Goal: Task Accomplishment & Management: Complete application form

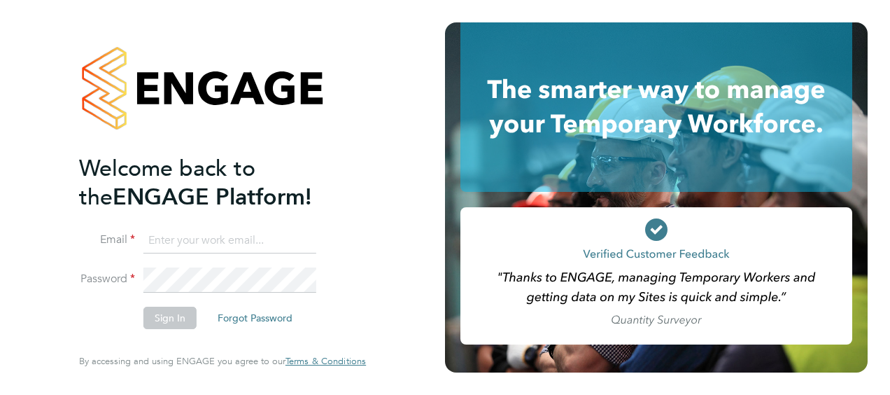
type input "[PERSON_NAME][EMAIL_ADDRESS][DOMAIN_NAME]"
click at [164, 320] on button "Sign In" at bounding box center [169, 318] width 53 height 22
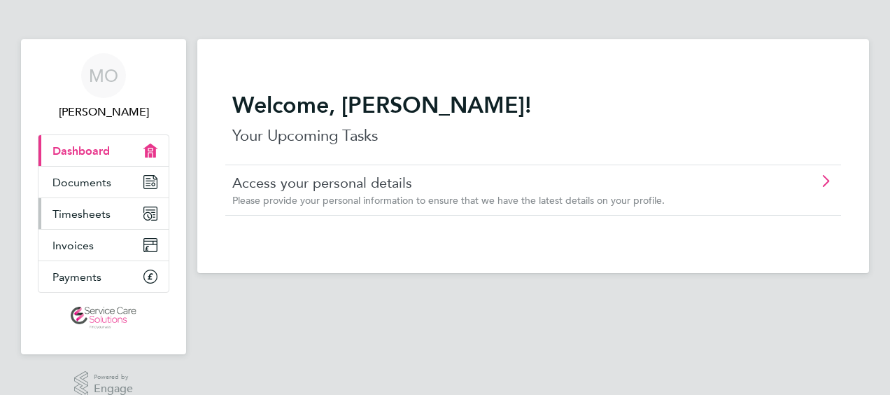
click at [99, 208] on span "Timesheets" at bounding box center [81, 213] width 58 height 13
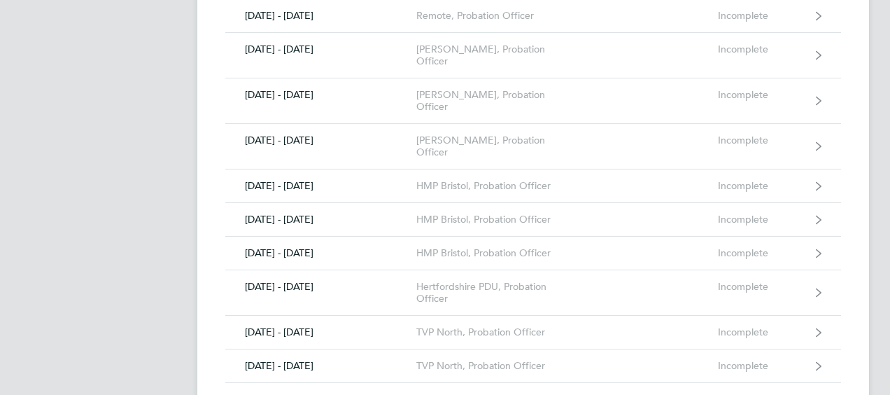
scroll to position [1260, 0]
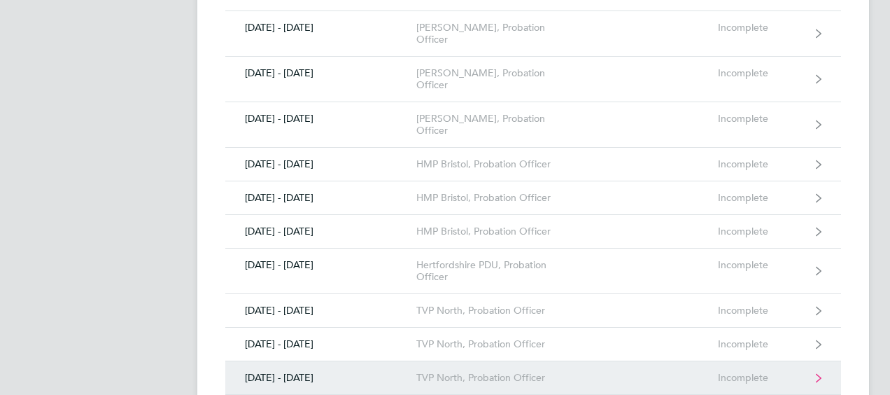
click at [708, 361] on link "25 - 31 Aug 2025 TVP North, Probation Officer Incomplete" at bounding box center [533, 378] width 616 height 34
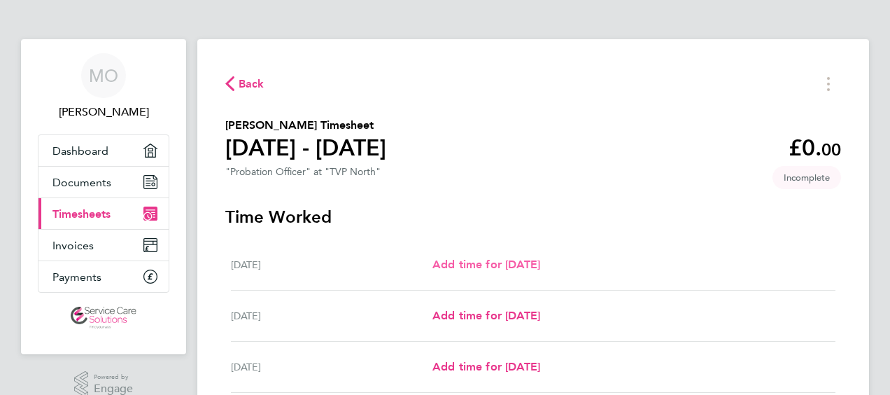
click at [510, 267] on span "Add time for Mon 25 Aug" at bounding box center [487, 264] width 108 height 13
select select "30"
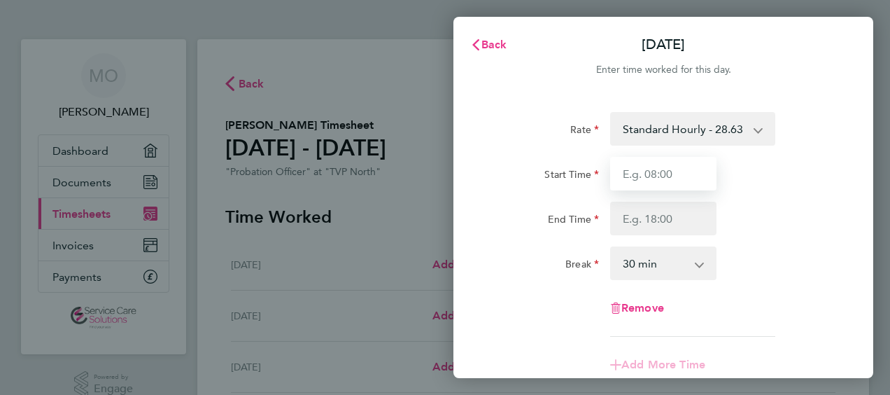
click at [648, 179] on input "Start Time" at bounding box center [663, 174] width 106 height 34
type input "09:00"
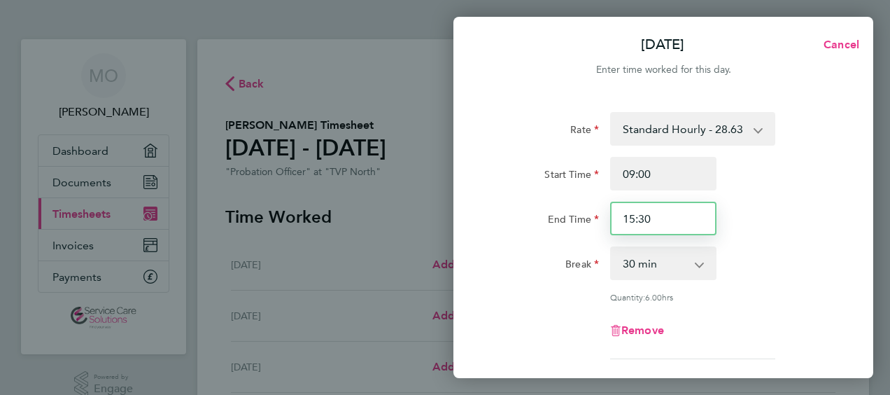
drag, startPoint x: 623, startPoint y: 218, endPoint x: 666, endPoint y: 216, distance: 43.4
click at [666, 216] on input "15:30" at bounding box center [663, 219] width 106 height 34
type input "17:00"
click at [808, 213] on div "End Time 17:00" at bounding box center [663, 219] width 353 height 34
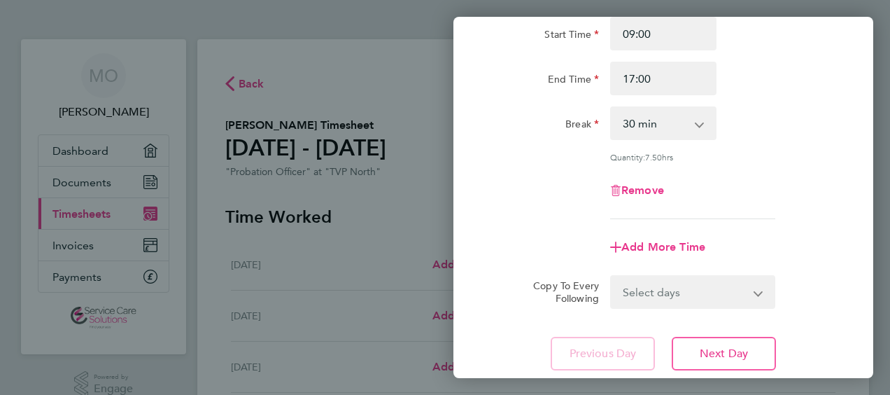
scroll to position [210, 0]
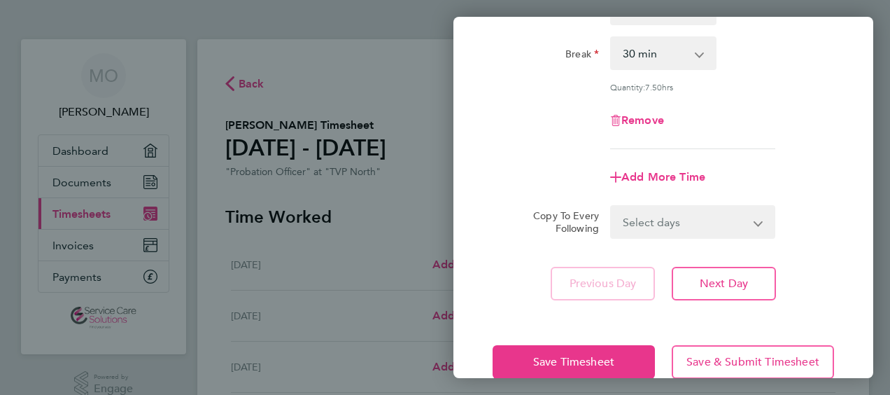
click at [746, 214] on select "Select days Day Weekday (Mon-Fri) Weekend (Sat-Sun) Tuesday Wednesday Thursday …" at bounding box center [685, 221] width 147 height 31
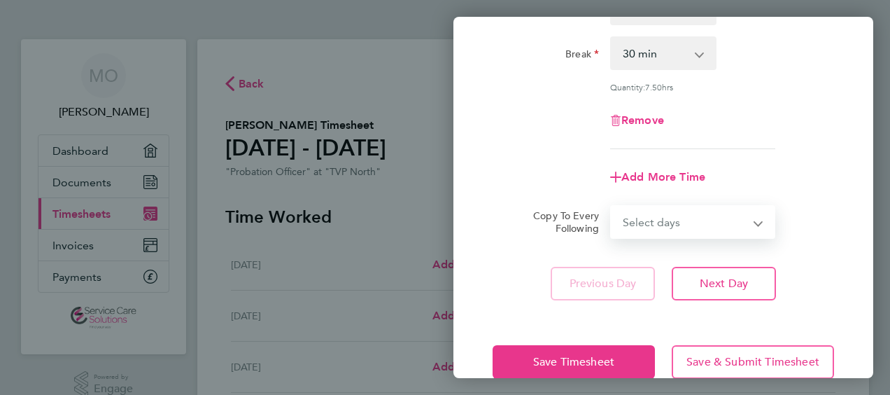
select select "WEEKDAY"
click at [612, 206] on select "Select days Day Weekday (Mon-Fri) Weekend (Sat-Sun) Tuesday Wednesday Thursday …" at bounding box center [685, 221] width 147 height 31
select select "2025-08-31"
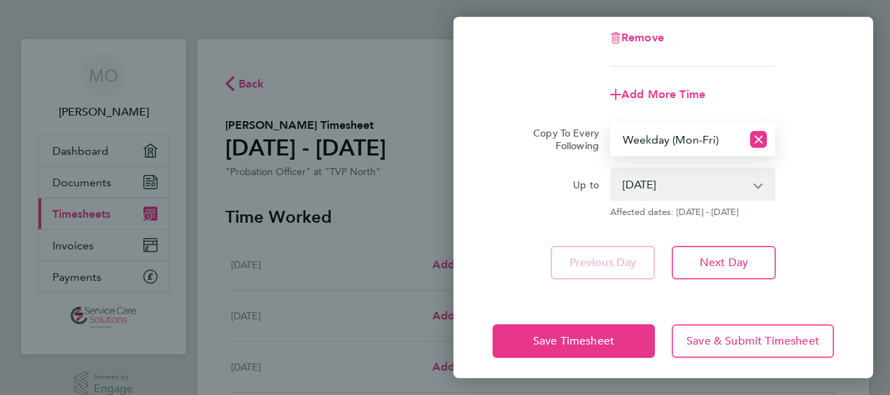
scroll to position [299, 0]
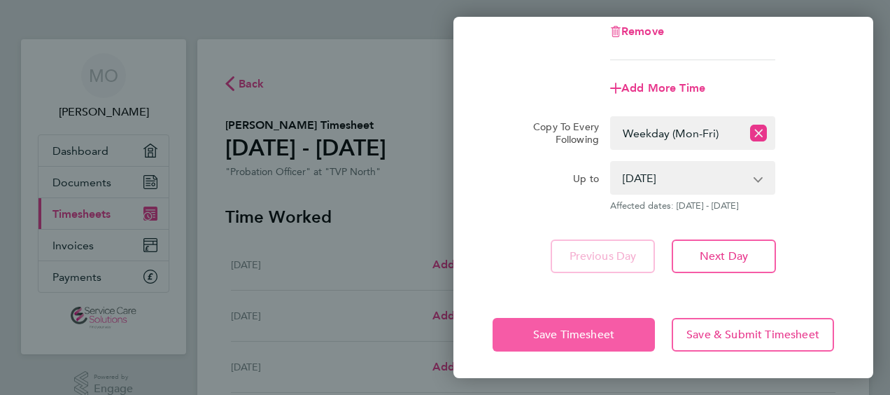
click at [586, 328] on span "Save Timesheet" at bounding box center [573, 335] width 81 height 14
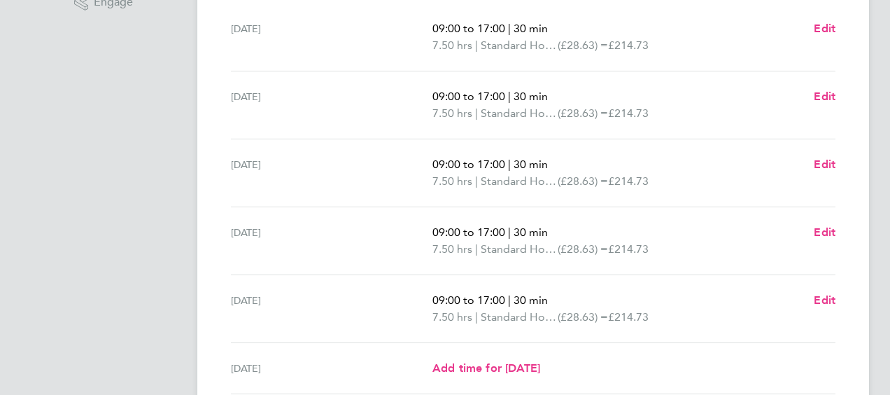
scroll to position [420, 0]
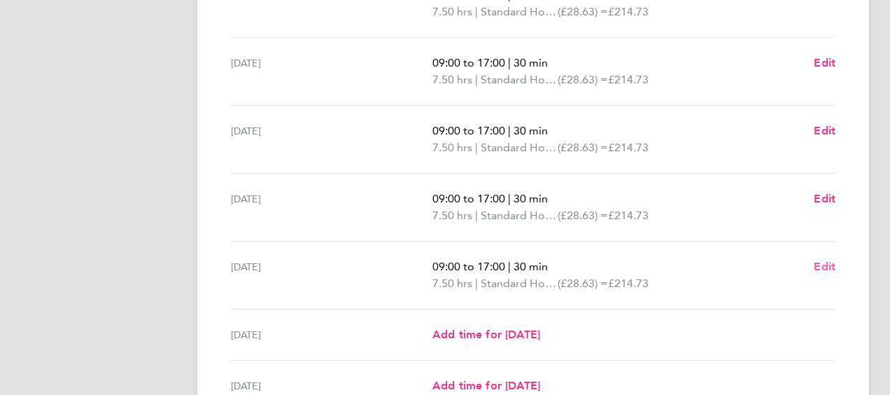
click at [822, 266] on span "Edit" at bounding box center [825, 266] width 22 height 13
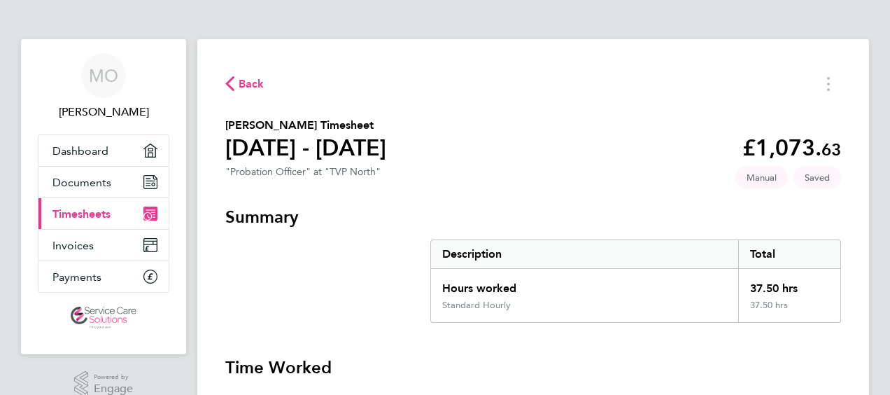
select select "30"
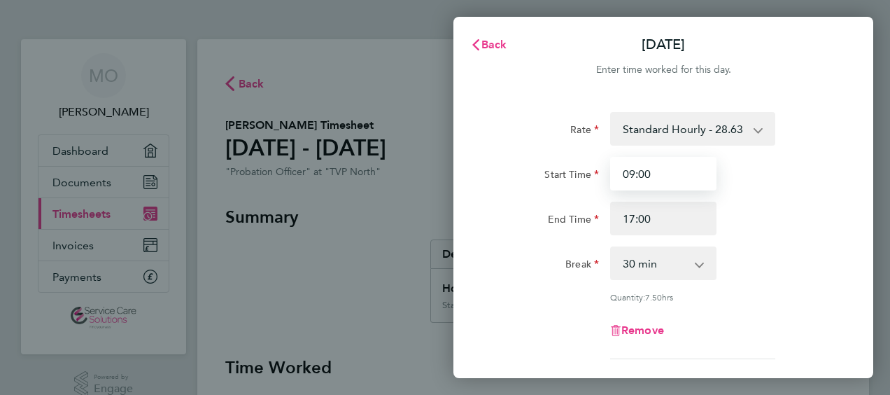
click at [644, 180] on input "09:00" at bounding box center [663, 174] width 106 height 34
drag, startPoint x: 623, startPoint y: 171, endPoint x: 634, endPoint y: 172, distance: 11.3
click at [634, 172] on input "09:00" at bounding box center [663, 174] width 106 height 34
type input "07:00"
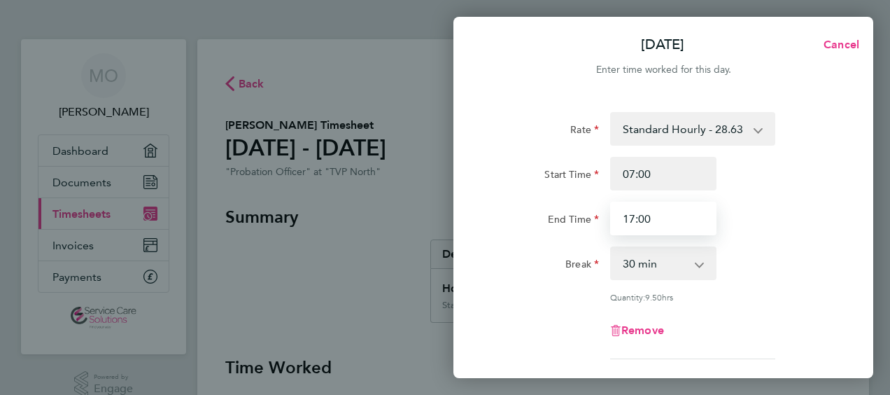
drag, startPoint x: 639, startPoint y: 219, endPoint x: 658, endPoint y: 219, distance: 18.9
click at [658, 219] on input "17:00" at bounding box center [663, 219] width 106 height 34
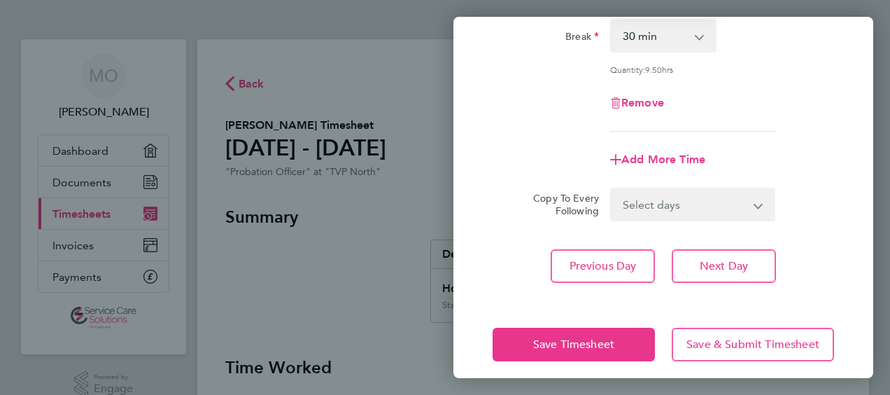
scroll to position [237, 0]
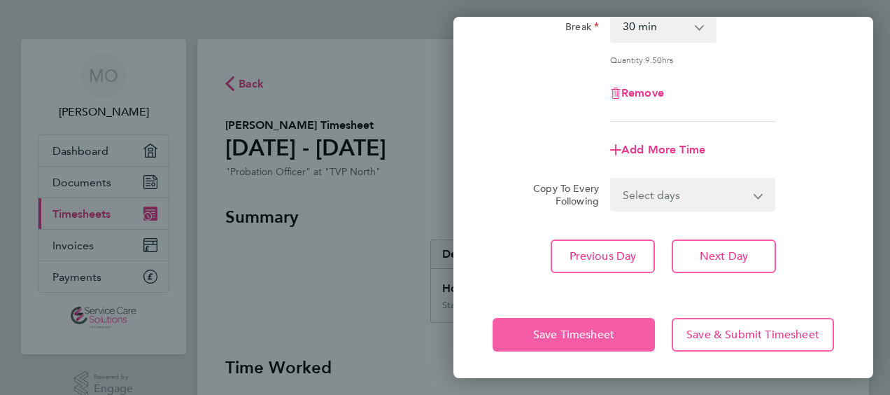
type input "17:30"
click at [587, 335] on span "Save Timesheet" at bounding box center [573, 335] width 81 height 14
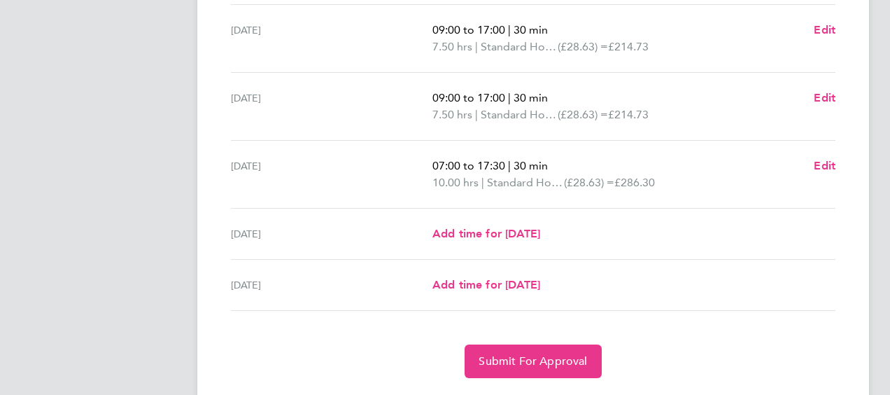
scroll to position [558, 0]
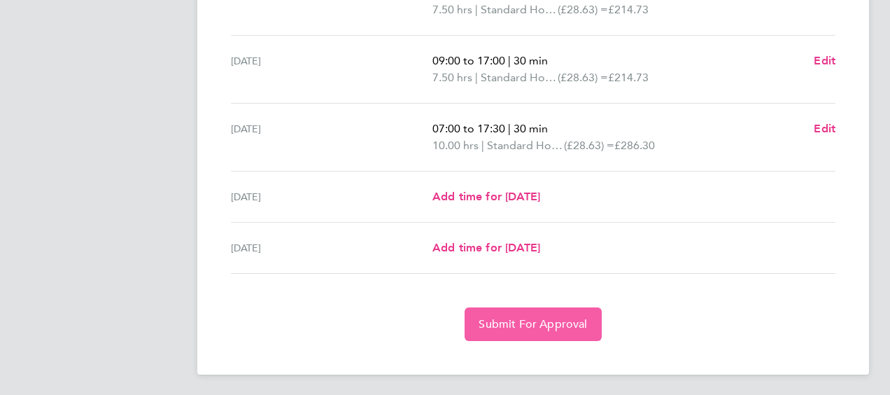
click at [529, 322] on span "Submit For Approval" at bounding box center [533, 324] width 108 height 14
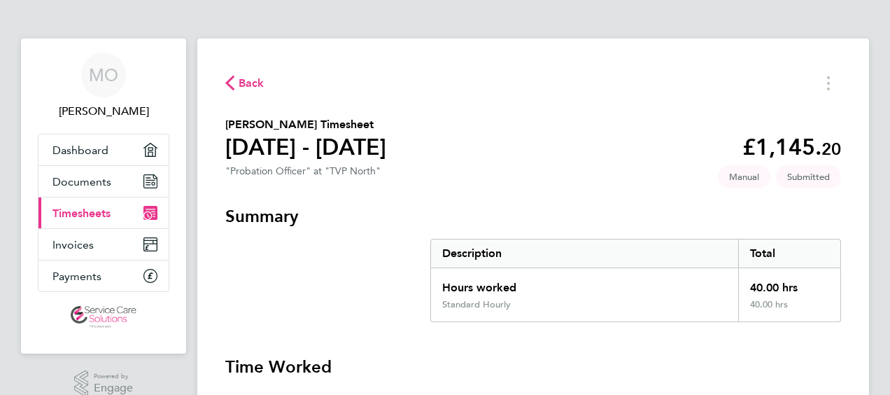
scroll to position [0, 0]
click at [802, 182] on span "Submitted" at bounding box center [808, 177] width 65 height 23
